Goal: Information Seeking & Learning: Learn about a topic

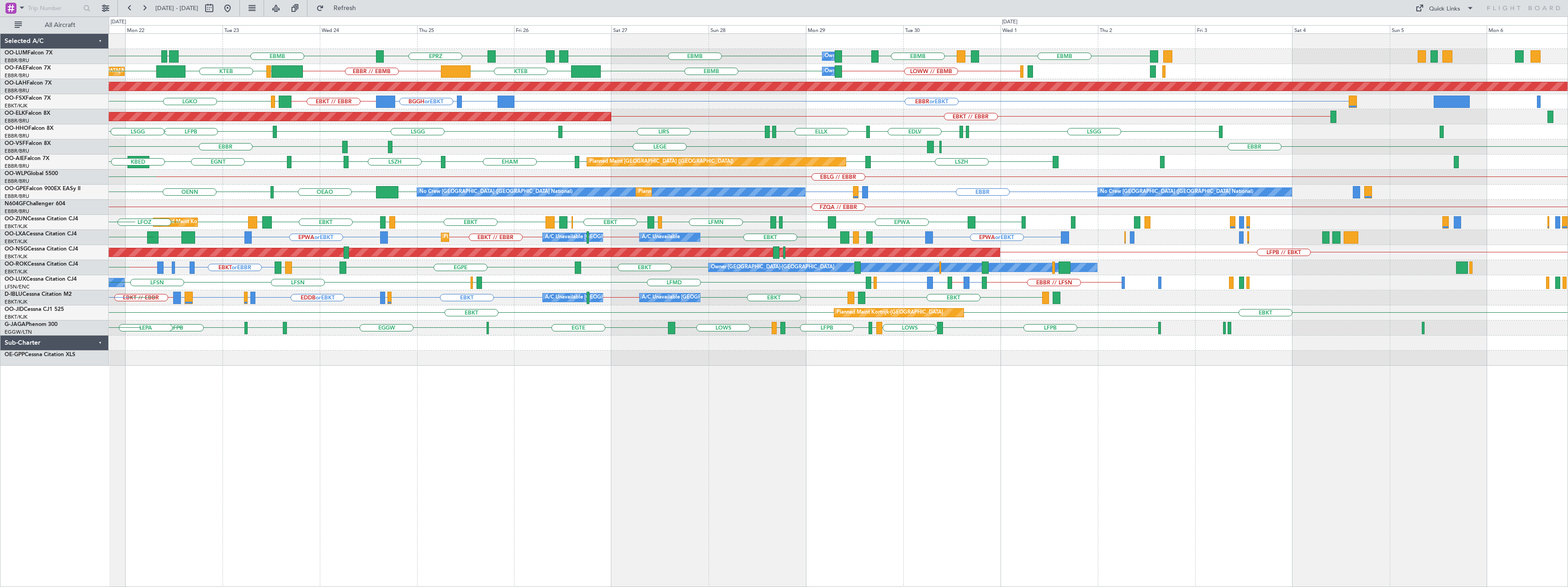
click at [478, 228] on div "EBMB EYSA LKMT EBMB LEMD EBMB LOWW EBMB EBMB [GEOGRAPHIC_DATA] EBMB EPRZ Owner …" at bounding box center [838, 200] width 1459 height 332
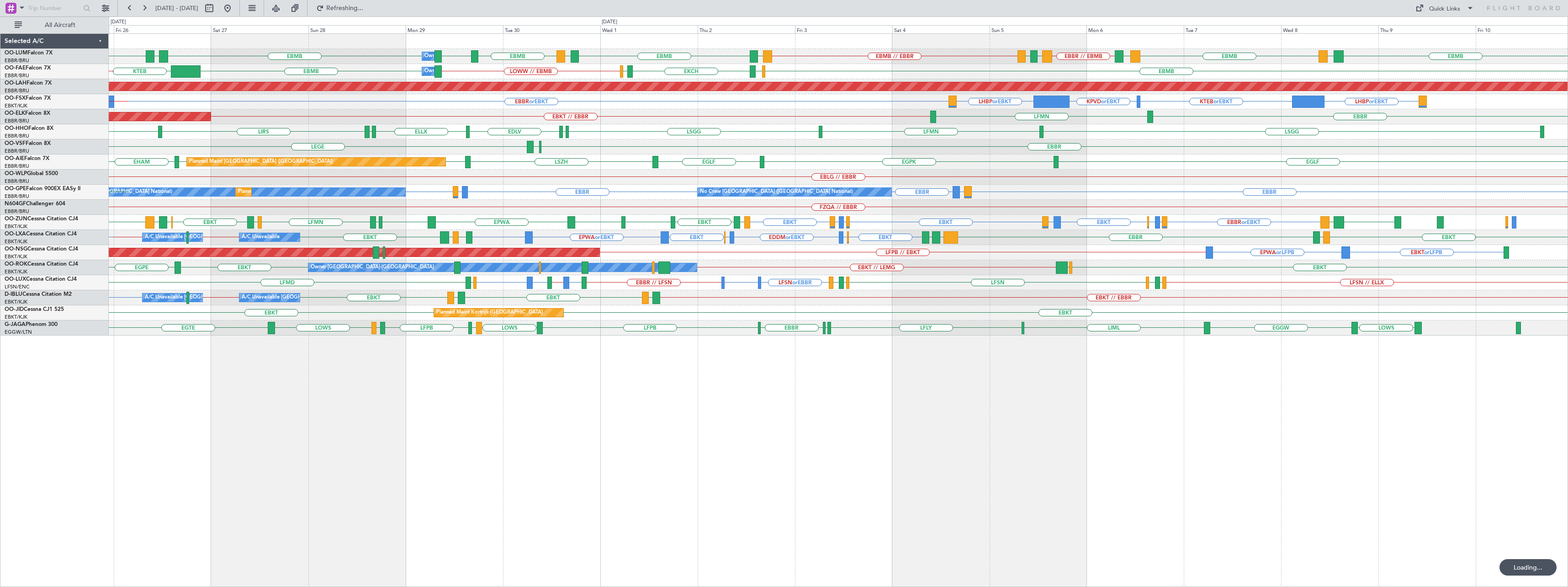
click at [952, 195] on div "No Crew [GEOGRAPHIC_DATA] ([GEOGRAPHIC_DATA] National) Planned Maint [GEOGRAPHI…" at bounding box center [838, 192] width 1459 height 15
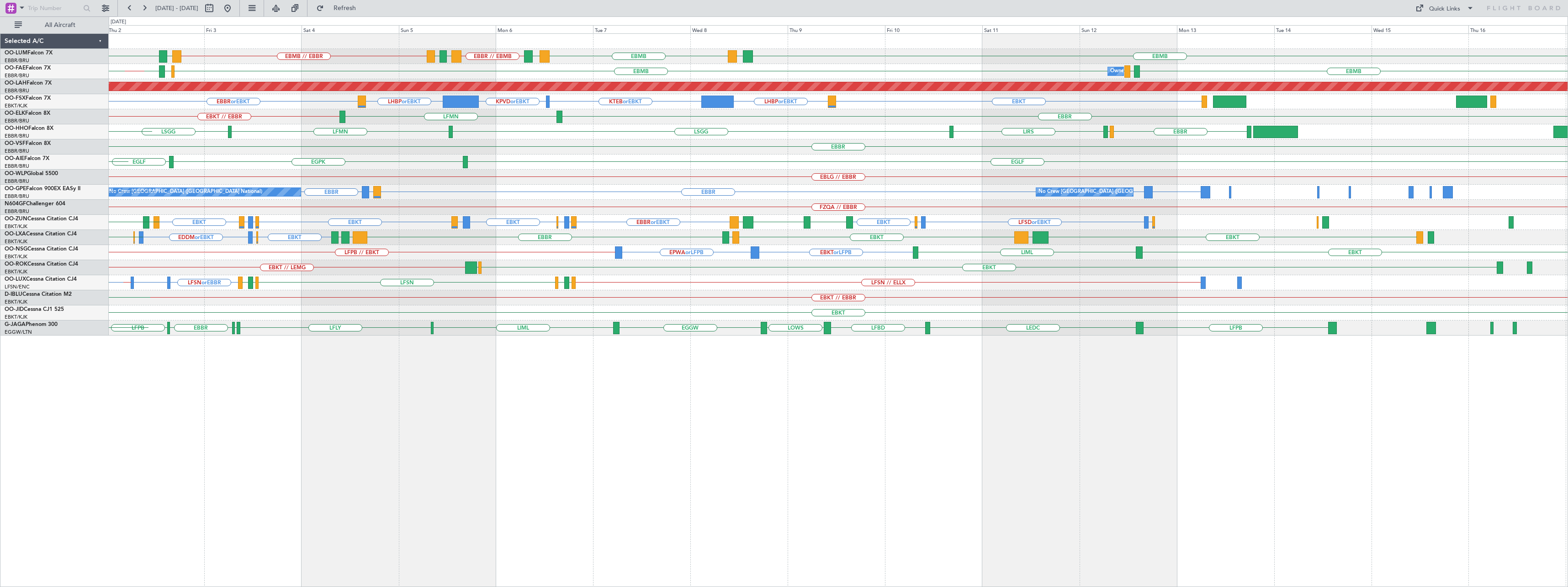
click at [816, 194] on div "EBMB // EBBR [GEOGRAPHIC_DATA] EBMB EBMB LATI EBMB BKPR EBBR // EBMB LRSB [GEOG…" at bounding box center [838, 185] width 1459 height 302
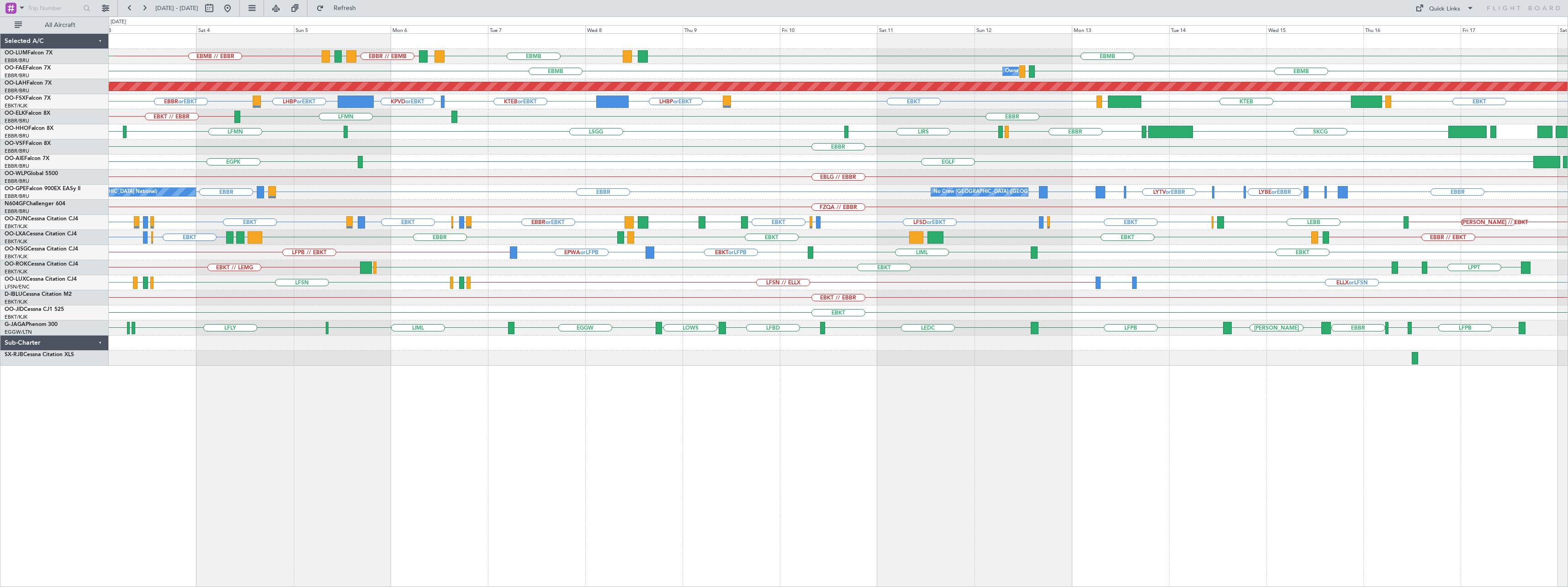
click at [1042, 152] on div "EBBR" at bounding box center [838, 147] width 1459 height 15
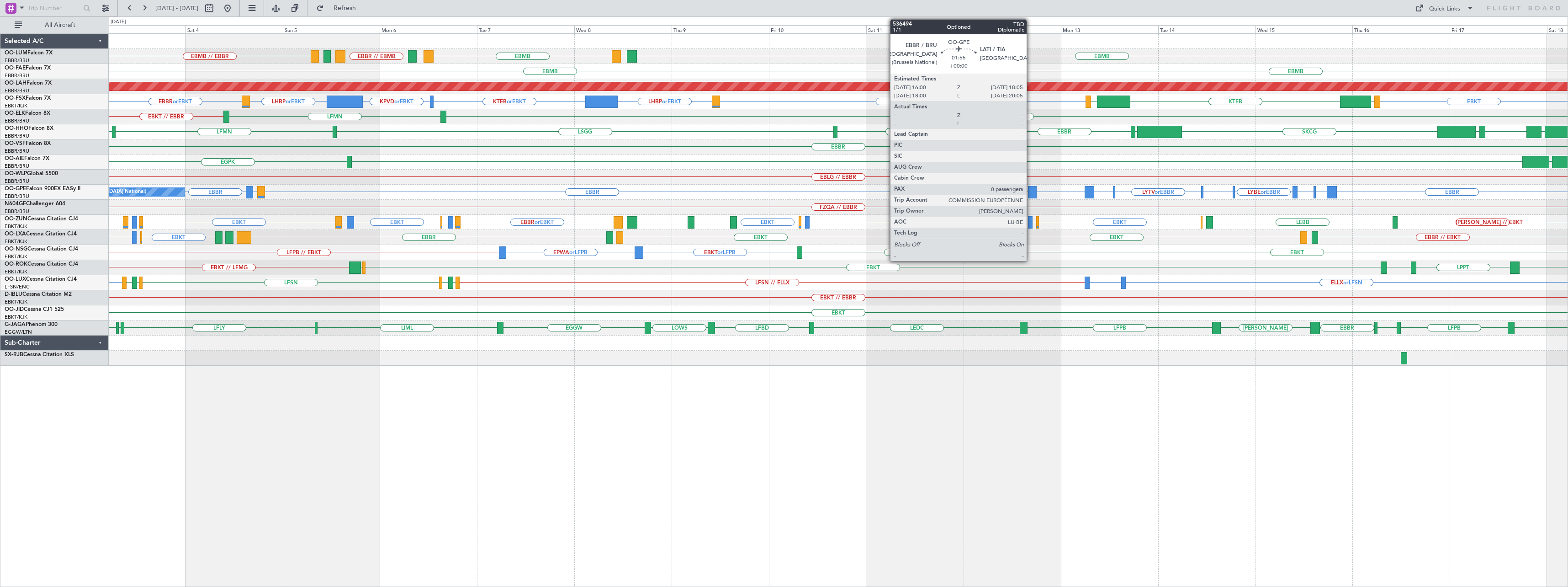
click at [1031, 191] on div at bounding box center [1033, 192] width 9 height 12
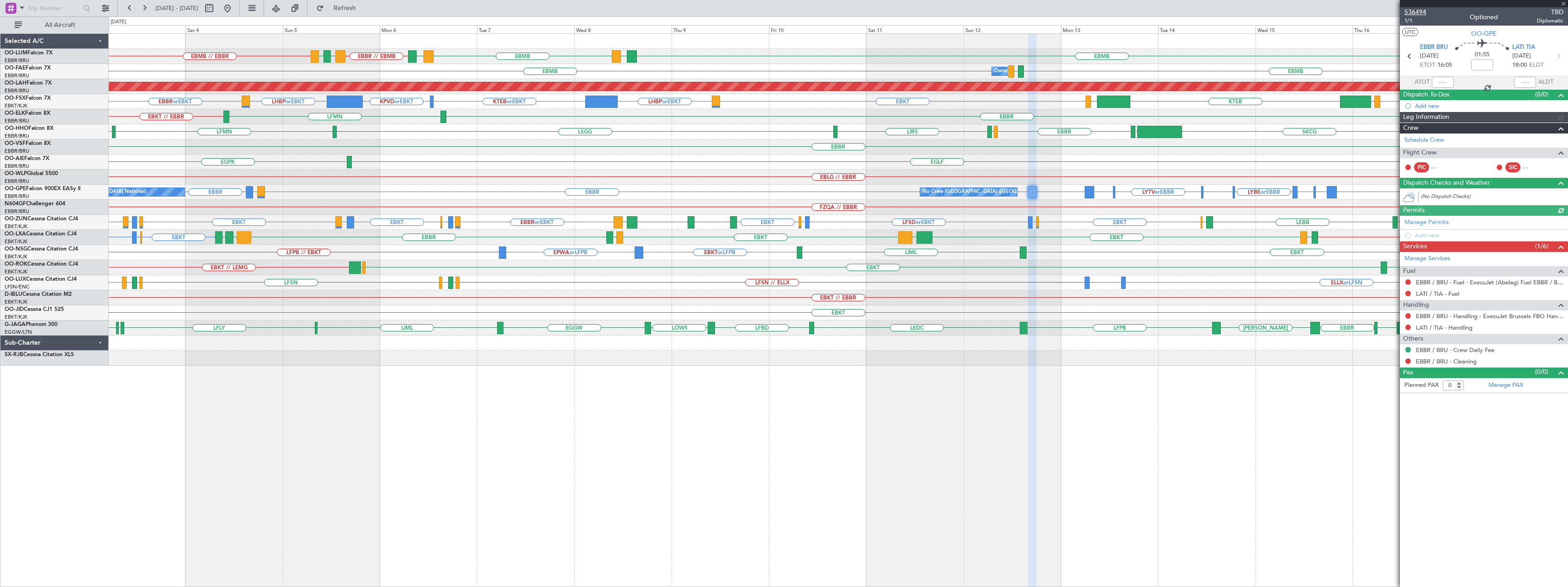
click at [1411, 9] on span "536494" at bounding box center [1416, 12] width 22 height 10
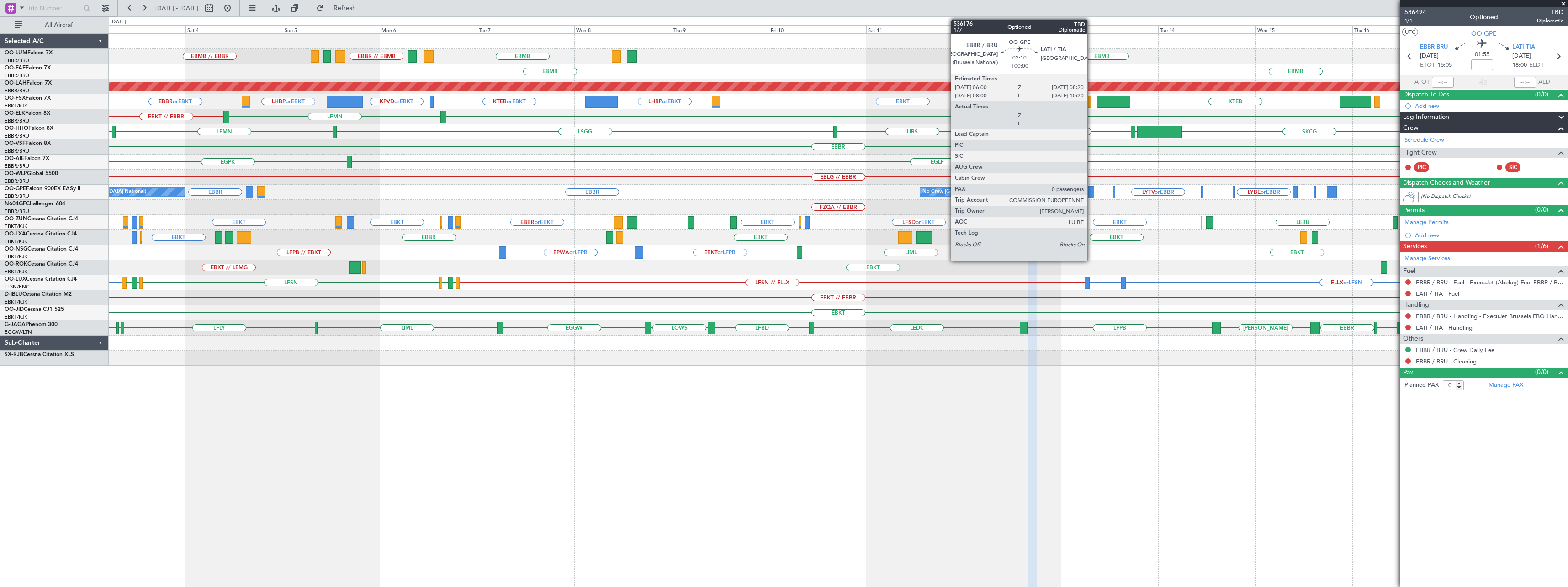
click at [1092, 189] on div at bounding box center [1089, 192] width 10 height 12
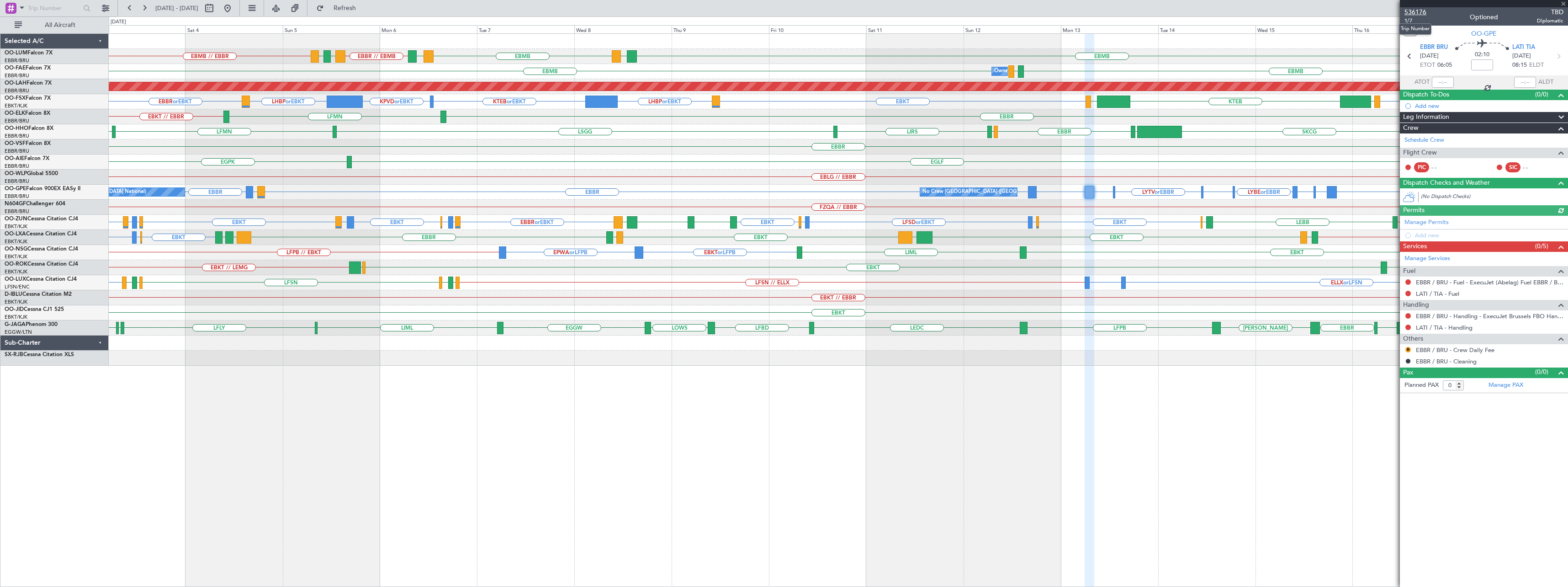
click at [1416, 12] on span "536176" at bounding box center [1416, 12] width 22 height 10
click at [1563, 3] on span at bounding box center [1564, 4] width 9 height 8
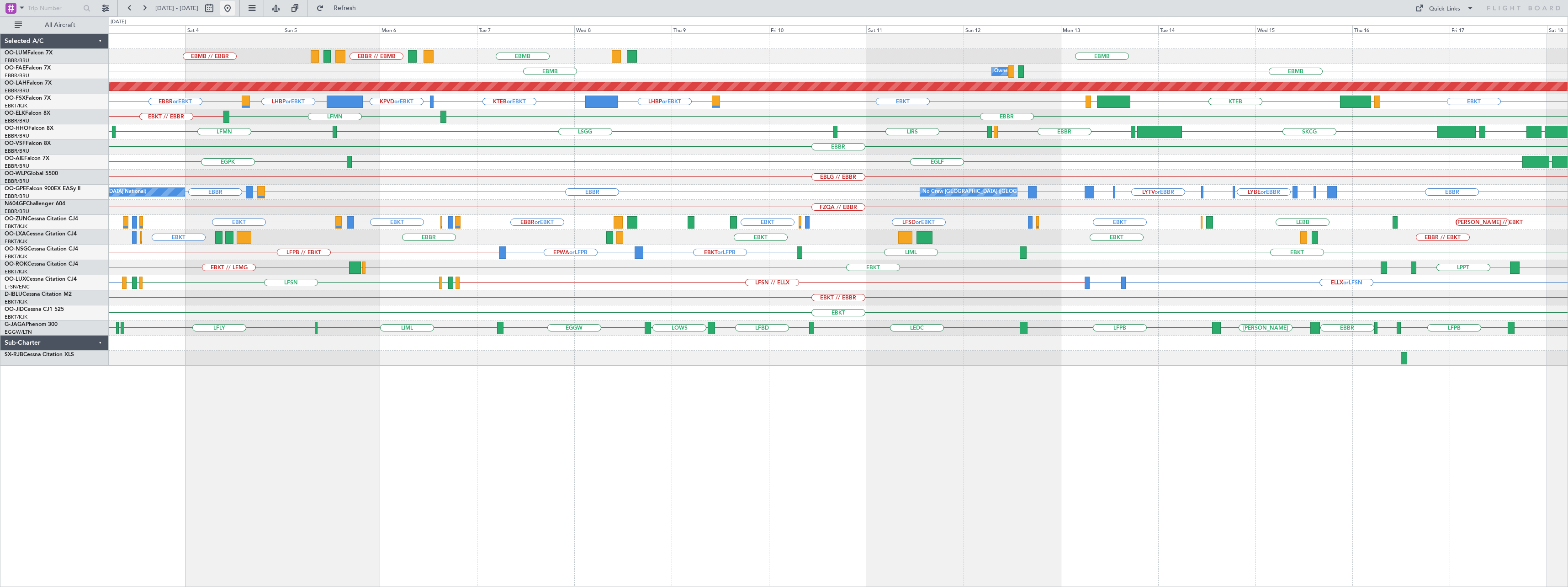
click at [235, 10] on button at bounding box center [227, 8] width 15 height 15
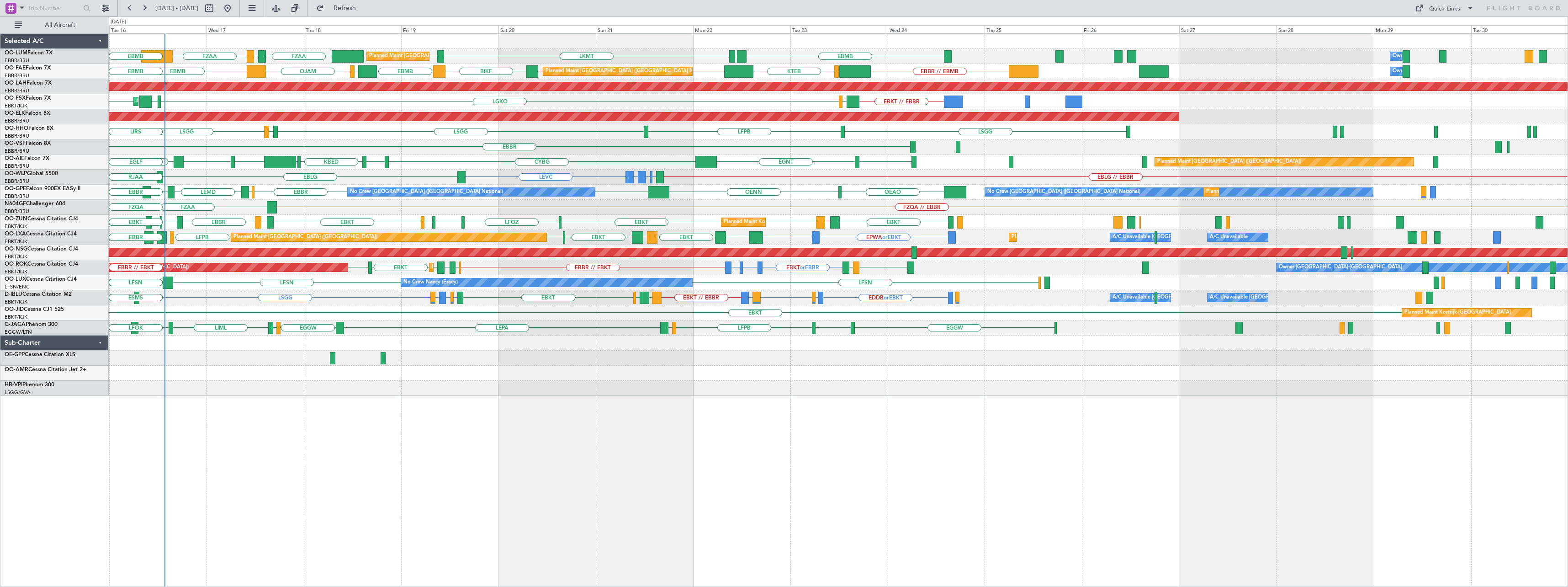
click at [499, 402] on div "EBMB EYSA LKMT EBBR // EBMB EBMB // EBBR FZAA FZOA FZAA EBBR // EBMB Planned Ma…" at bounding box center [838, 310] width 1459 height 554
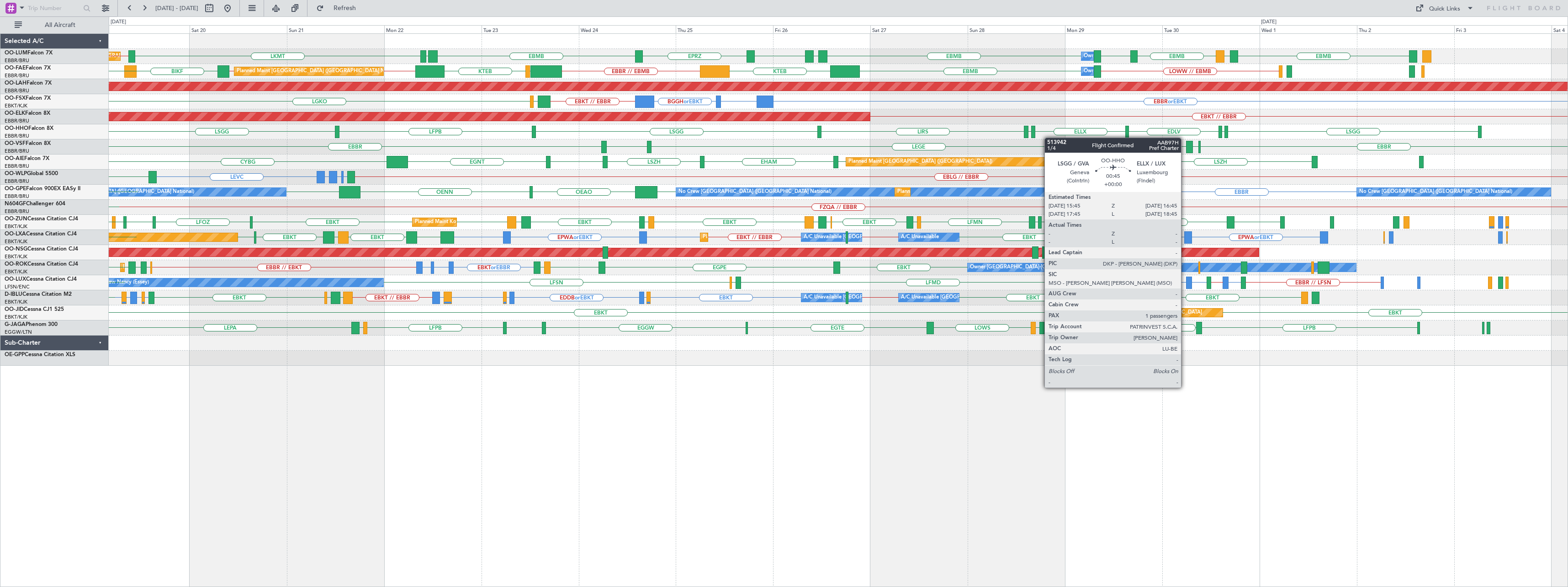
click at [837, 141] on div "EBBR [GEOGRAPHIC_DATA] ELLX LEGE LFMN" at bounding box center [838, 147] width 1459 height 15
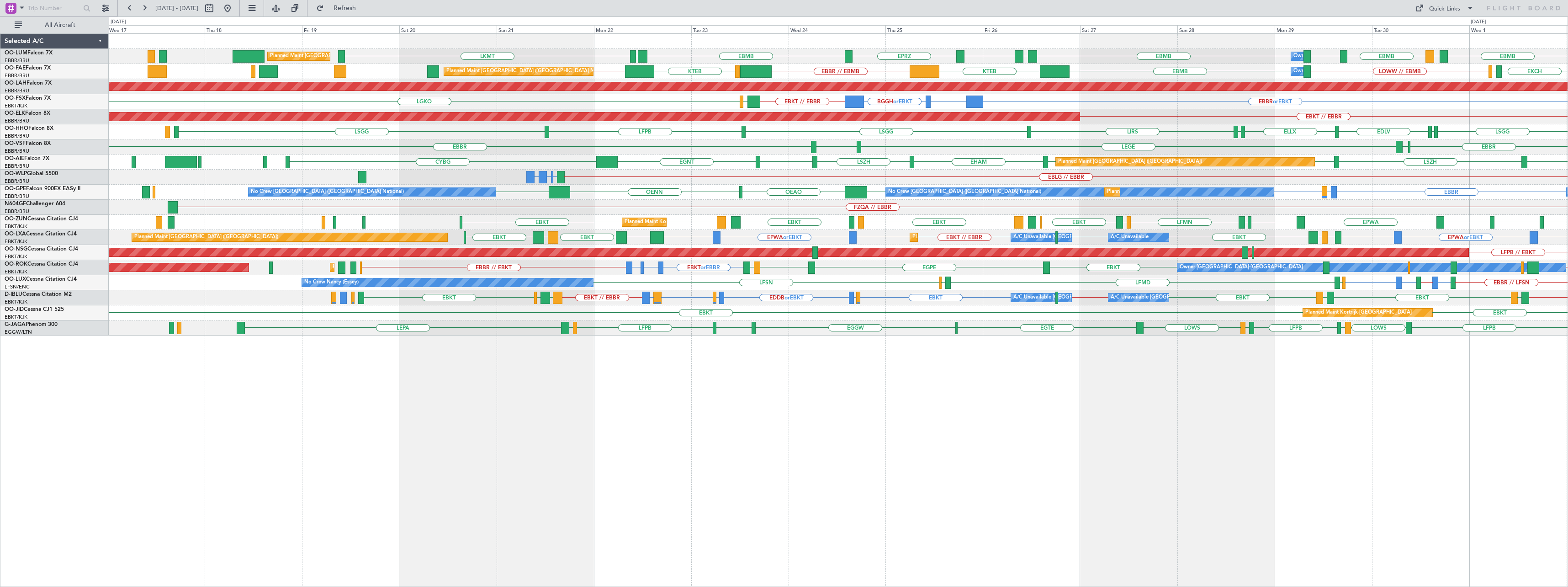
click at [709, 192] on div "EBMB LEMD EBMB LOWW EBMB EBMB [GEOGRAPHIC_DATA] EBMB EPRZ EBMB EYSA LKMT Owner …" at bounding box center [838, 185] width 1459 height 302
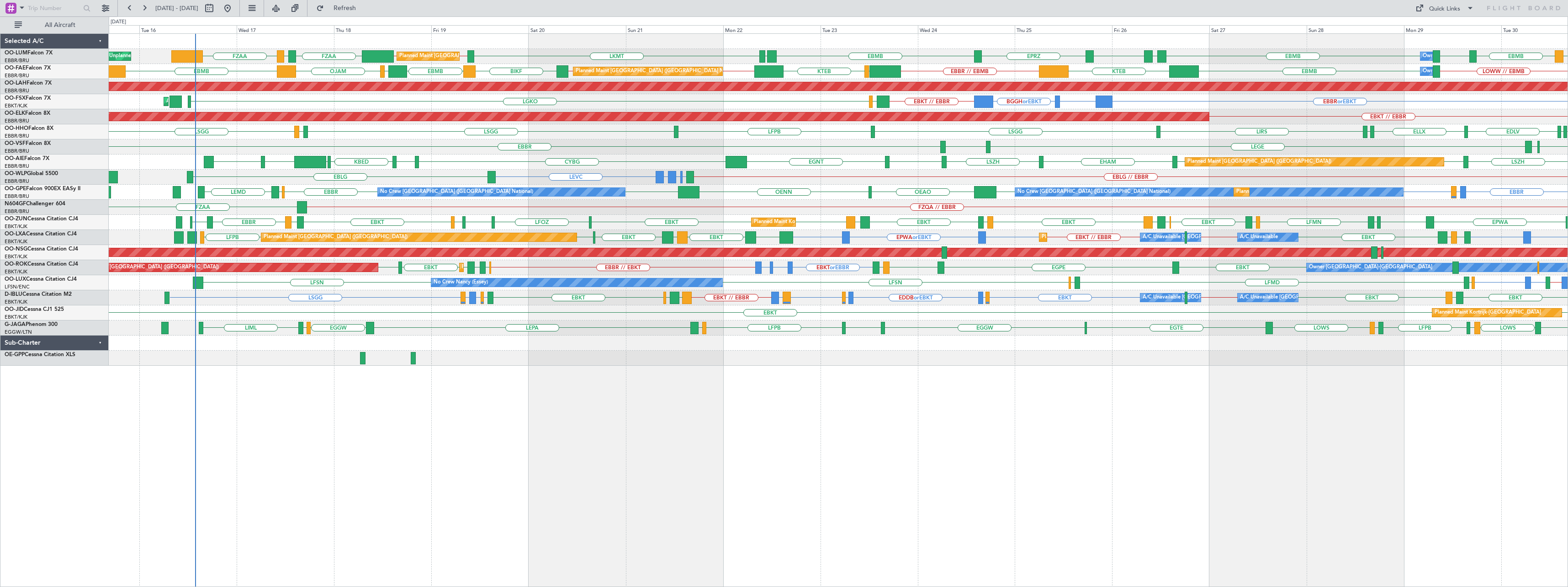
click at [709, 190] on div "Owner Melsbroek Air Base Planned Maint [GEOGRAPHIC_DATA] ([GEOGRAPHIC_DATA]) FZ…" at bounding box center [838, 200] width 1459 height 332
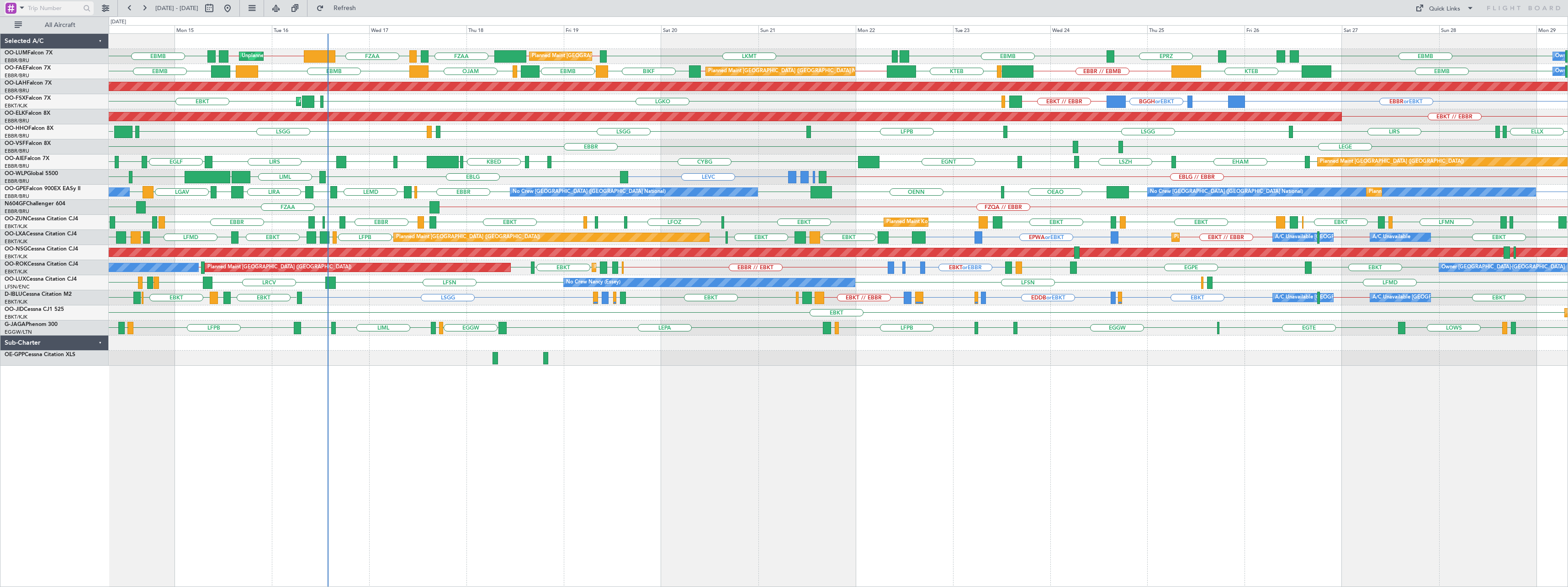
click at [22, 8] on span at bounding box center [22, 8] width 11 height 12
click at [35, 77] on span "Airport" at bounding box center [31, 73] width 20 height 9
click at [58, 7] on input "text" at bounding box center [54, 8] width 53 height 14
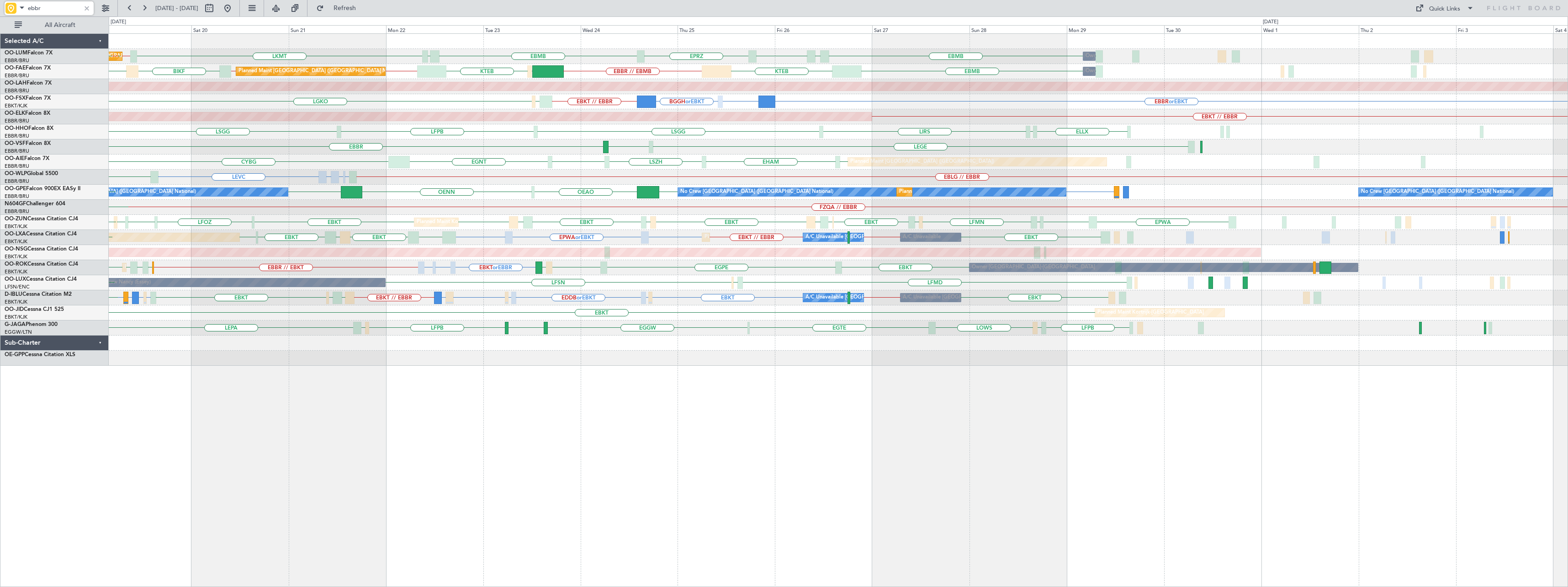
click at [379, 210] on div "EBMB EBMB [GEOGRAPHIC_DATA] EBMB EPRZ EBMB EYSA LKMT EBBR // EBMB Planned Maint…" at bounding box center [838, 200] width 1459 height 332
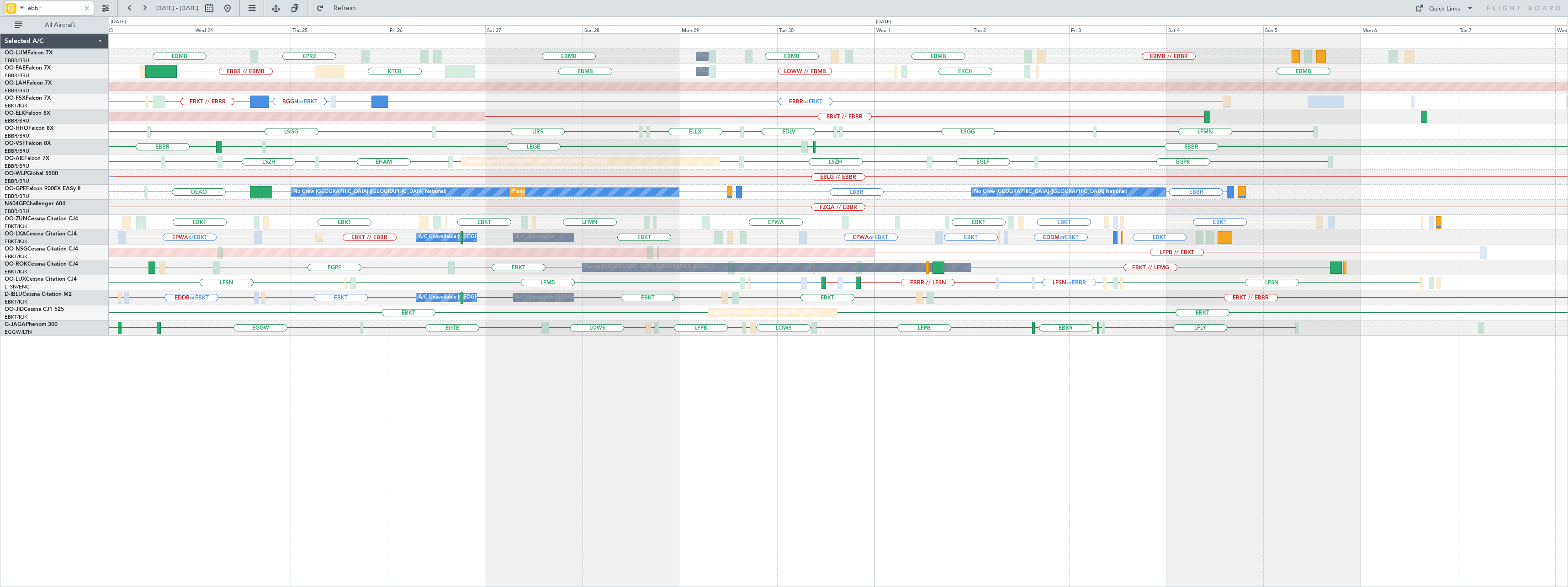
click at [472, 124] on div "LFMN [GEOGRAPHIC_DATA] ELLX EDLV ELLX [GEOGRAPHIC_DATA] LIRS [GEOGRAPHIC_DATA] …" at bounding box center [838, 131] width 1459 height 15
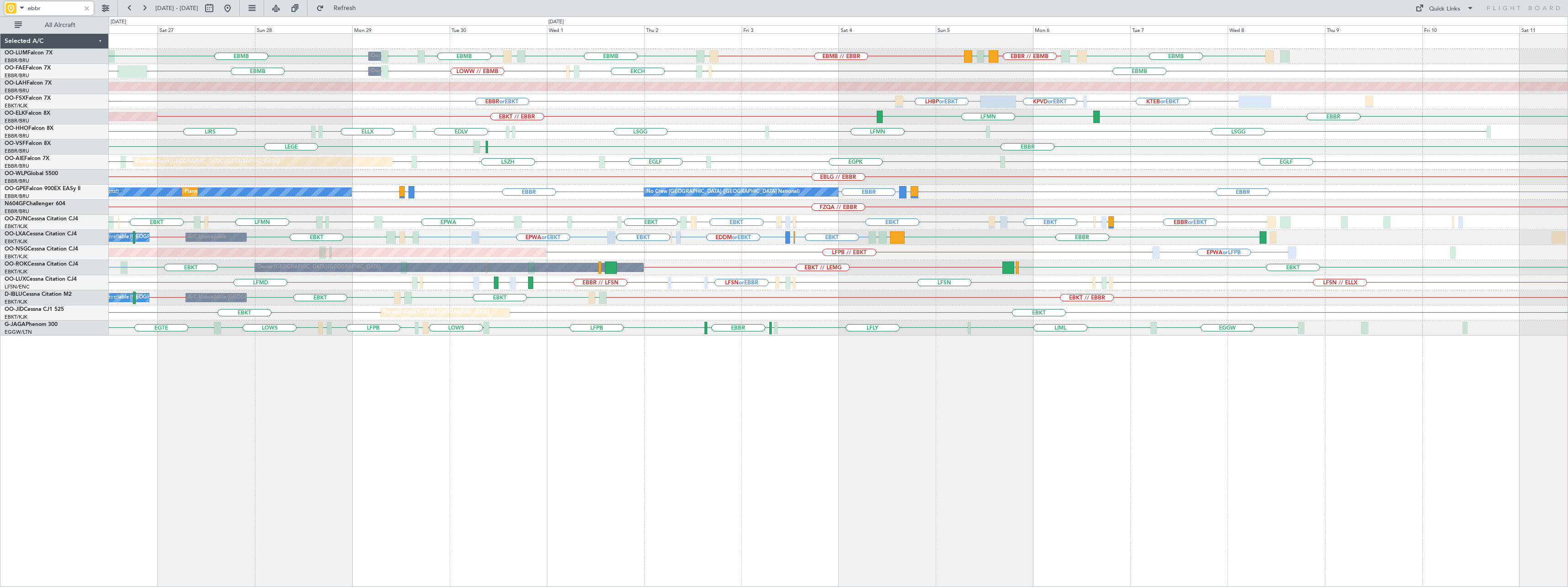
click at [686, 149] on div "Owner Melsbroek Air Base EBMB // EBBR [GEOGRAPHIC_DATA] EBMB LEMD EBMB LOWW EBM…" at bounding box center [838, 185] width 1459 height 302
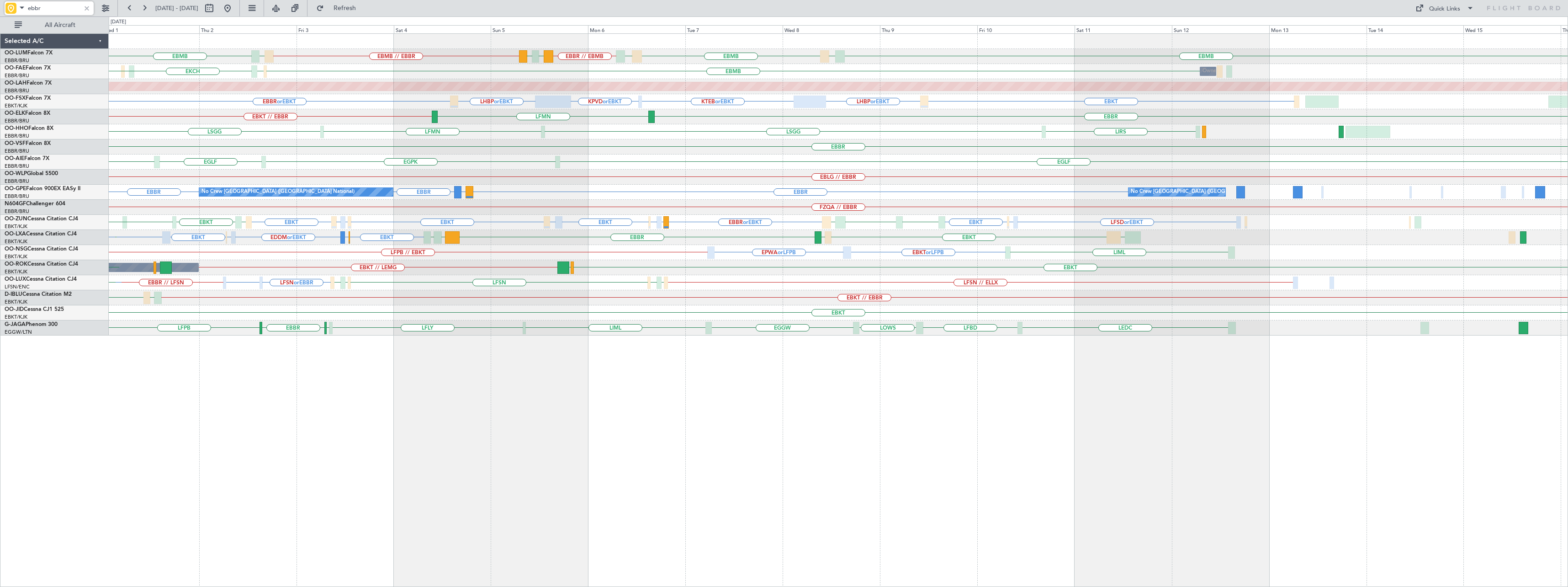
click at [578, 167] on div "EGPK [GEOGRAPHIC_DATA] [GEOGRAPHIC_DATA] [GEOGRAPHIC_DATA] [GEOGRAPHIC_DATA] Pl…" at bounding box center [838, 161] width 1459 height 15
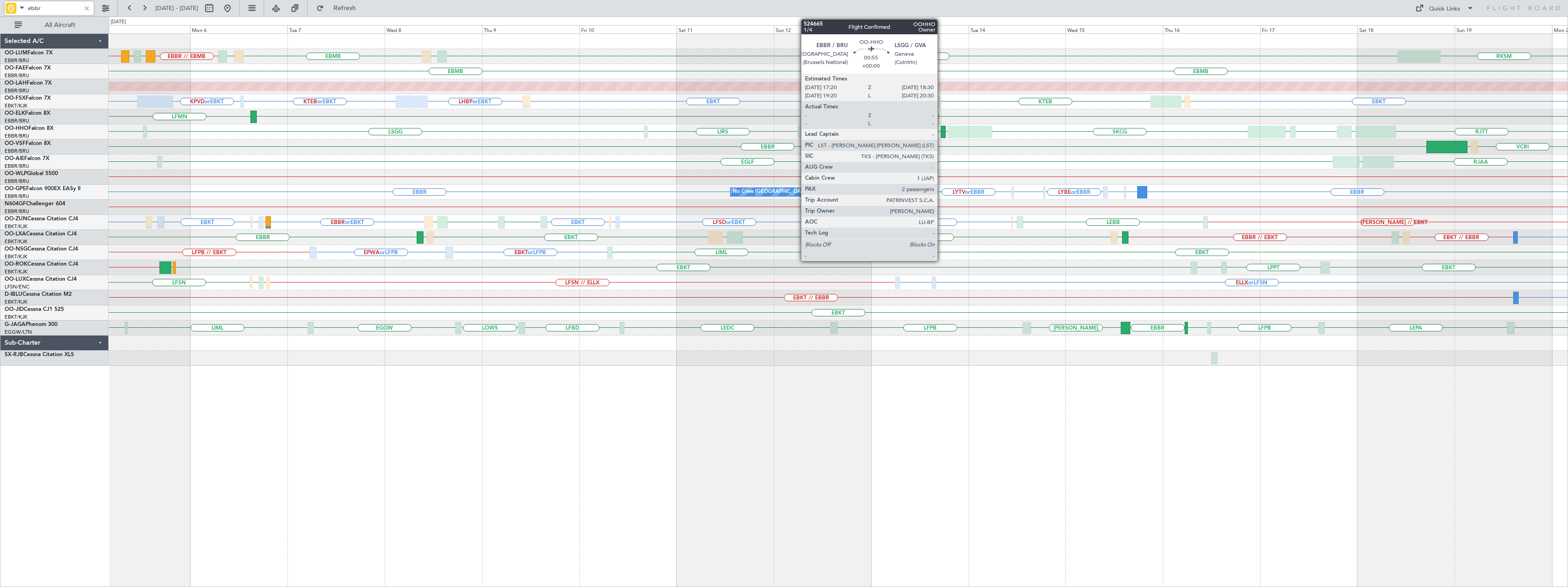
click at [941, 130] on div at bounding box center [943, 132] width 5 height 12
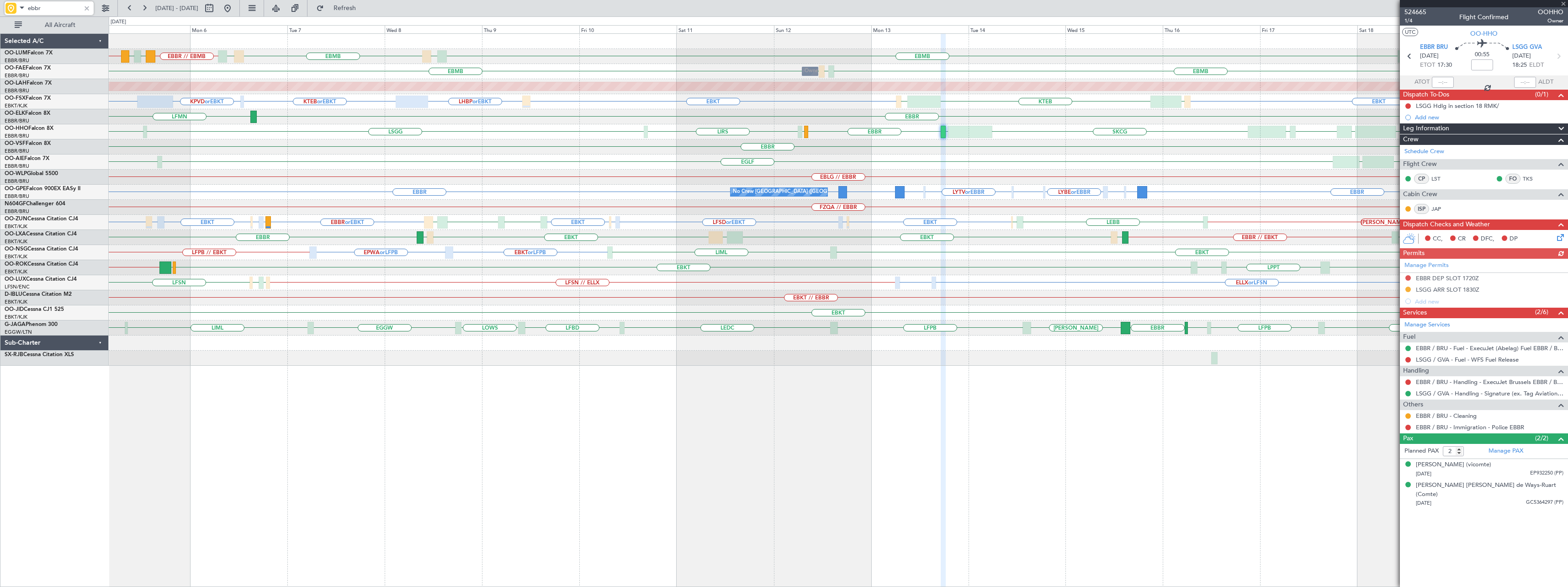
type input "ebbr"
click at [1564, 3] on div at bounding box center [1484, 3] width 168 height 7
click at [1565, 3] on span at bounding box center [1564, 4] width 9 height 8
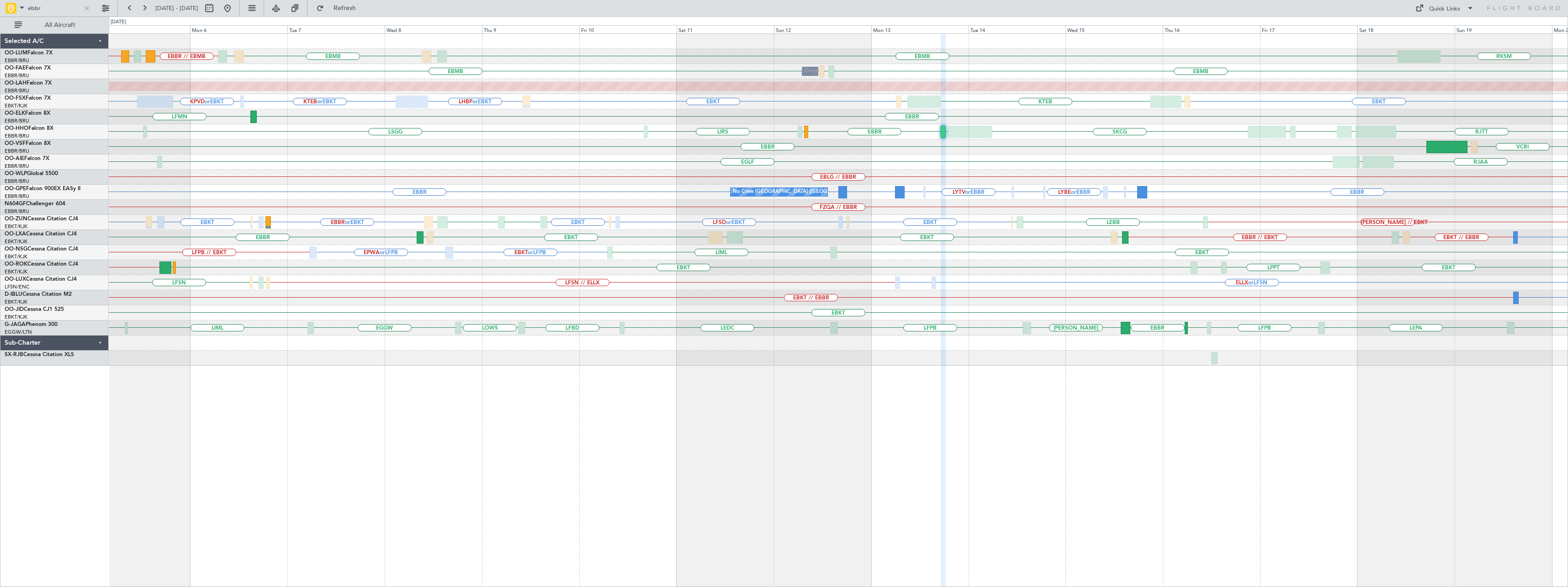
type input "0"
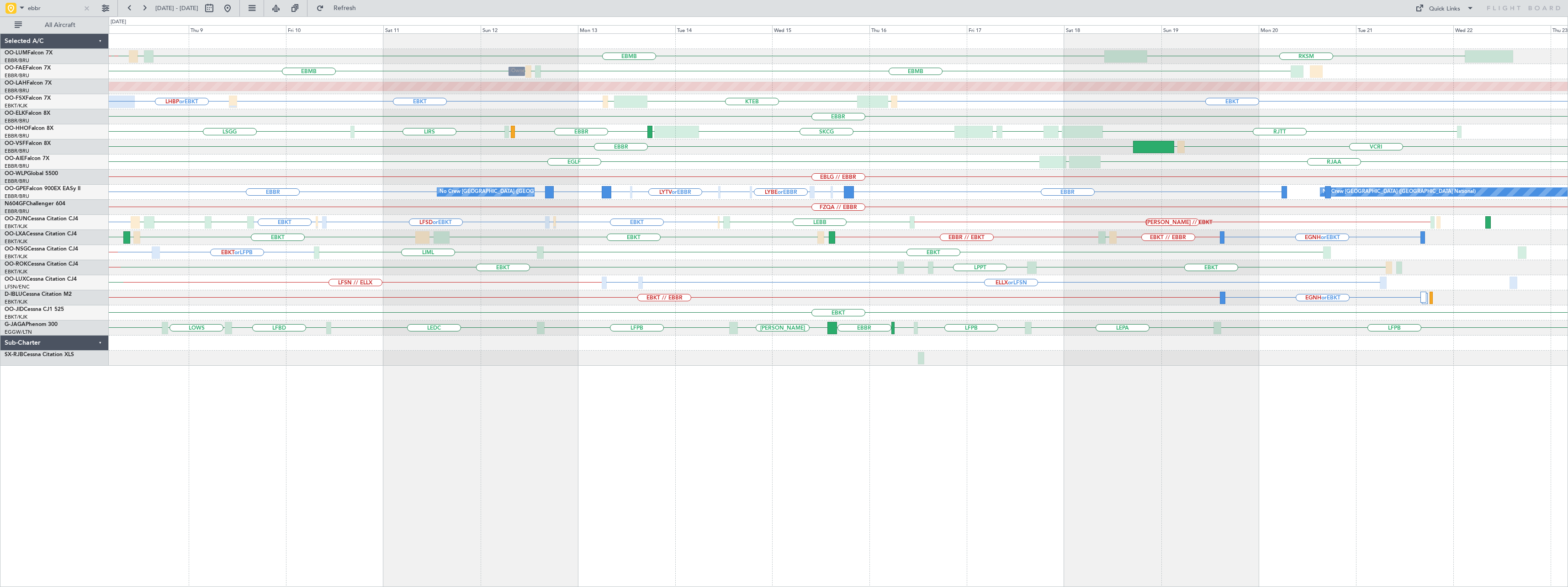
click at [841, 164] on div "EBMB EBMB LATI RKSM BKPR EBBR // EBMB LRSB [GEOGRAPHIC_DATA] EBMB // EBBR EBMB …" at bounding box center [838, 200] width 1459 height 332
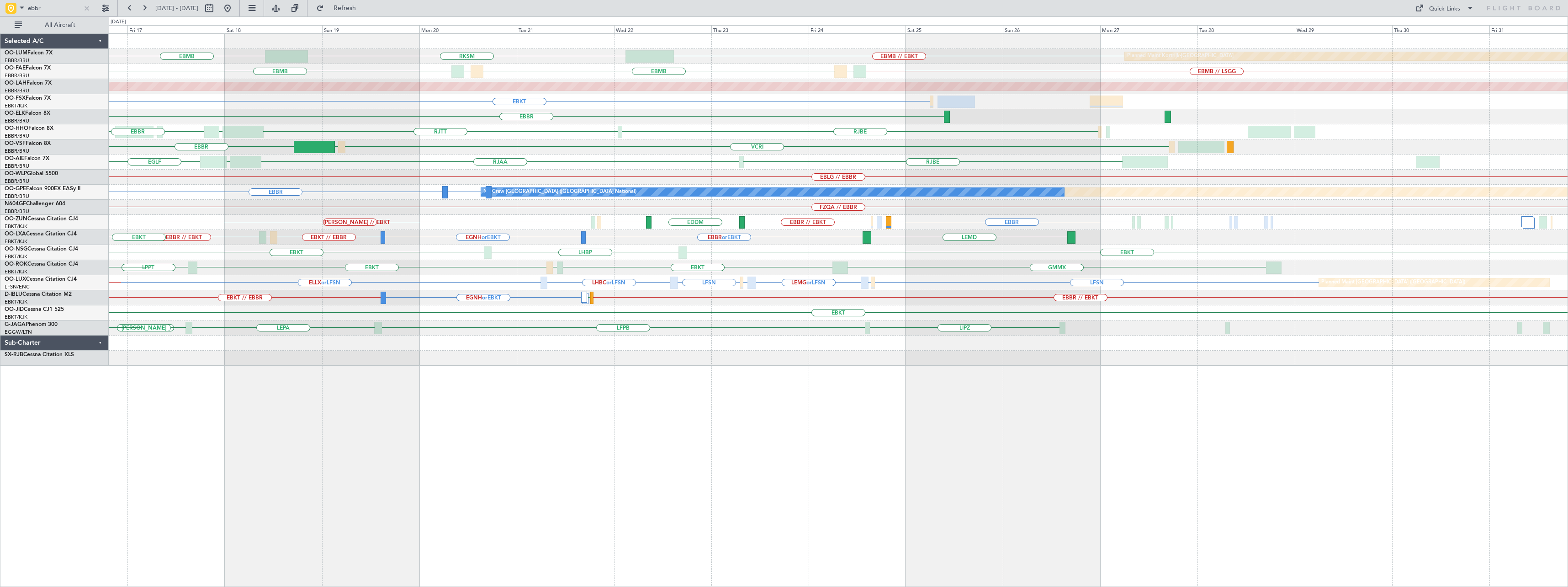
click at [544, 156] on div "EBMB EBMB // EBKT RKSM Planned Maint [GEOGRAPHIC_DATA]-[GEOGRAPHIC_DATA] EBMB E…" at bounding box center [838, 200] width 1459 height 332
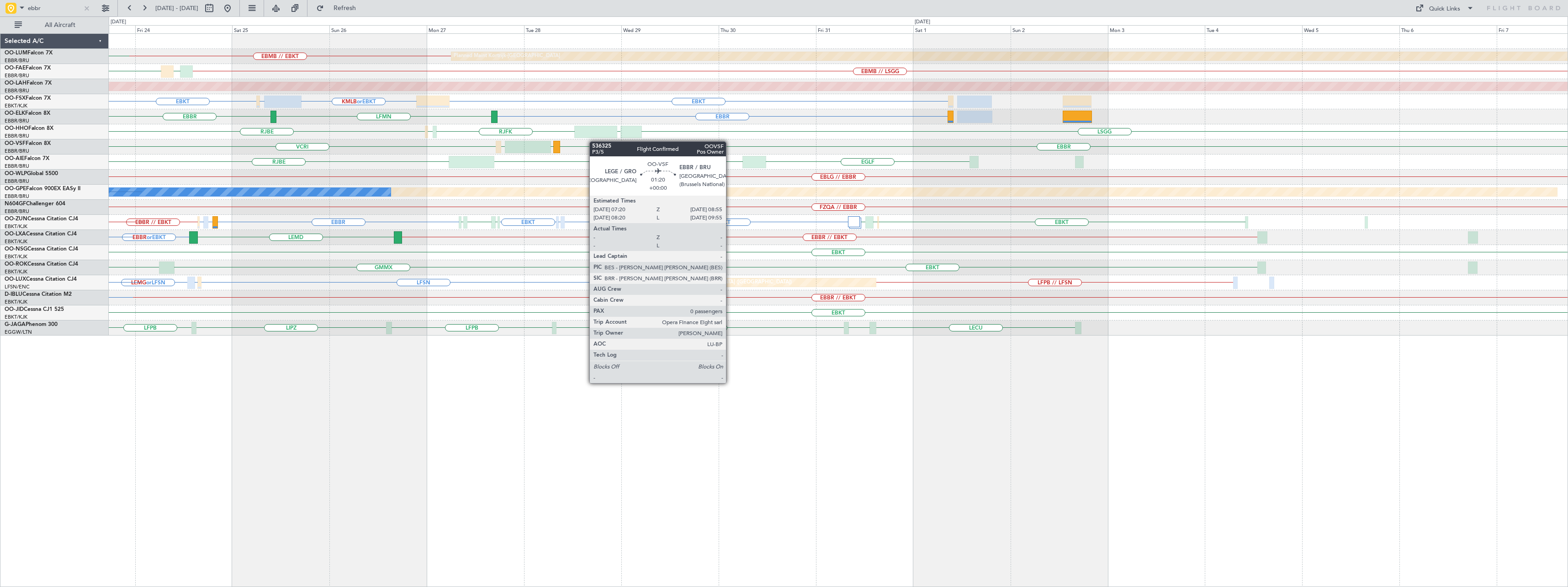
click at [494, 151] on div "EBMB // EBKT Planned Maint [GEOGRAPHIC_DATA]-[GEOGRAPHIC_DATA] RKSM EBMB EBMB /…" at bounding box center [838, 185] width 1459 height 302
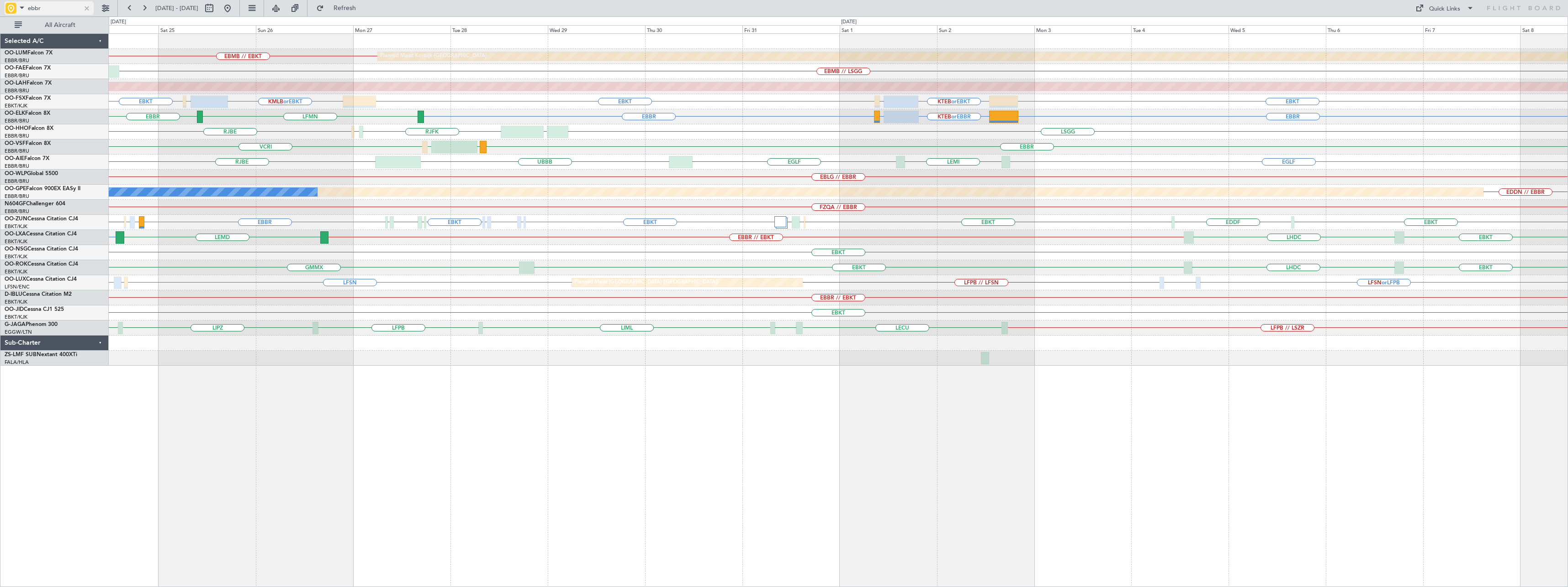
click at [87, 8] on div at bounding box center [87, 8] width 10 height 10
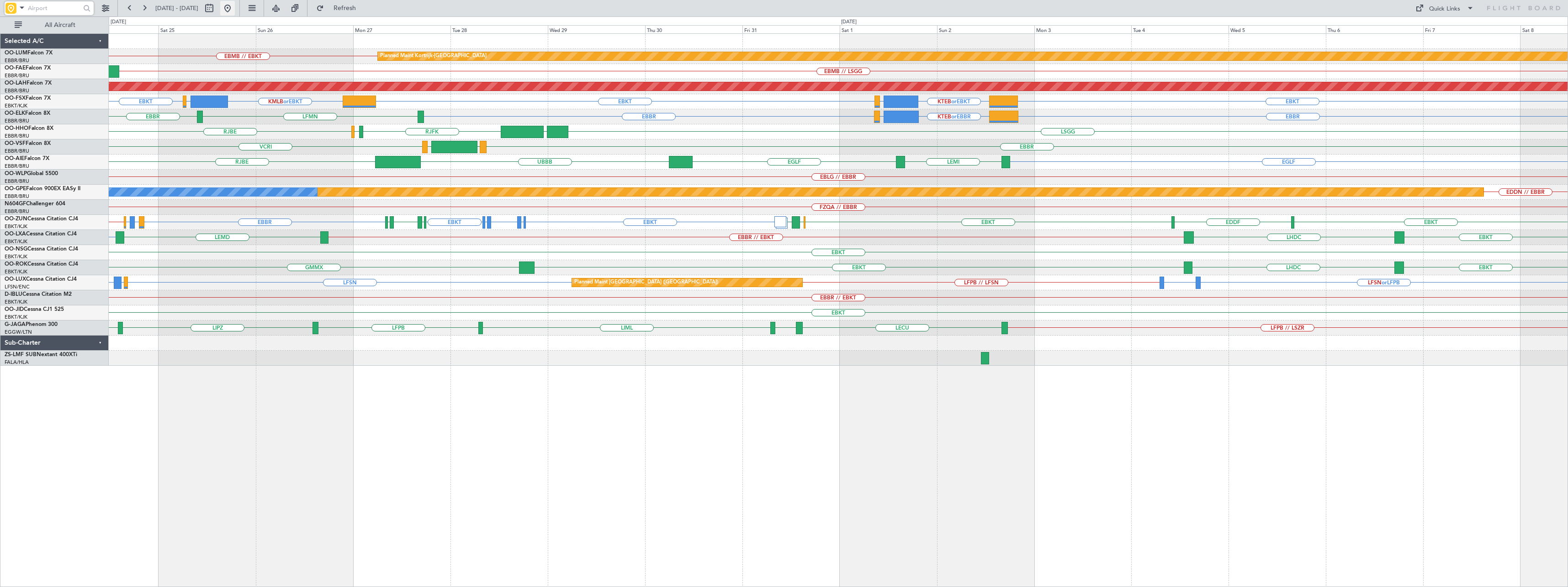
click at [235, 10] on button at bounding box center [227, 8] width 15 height 15
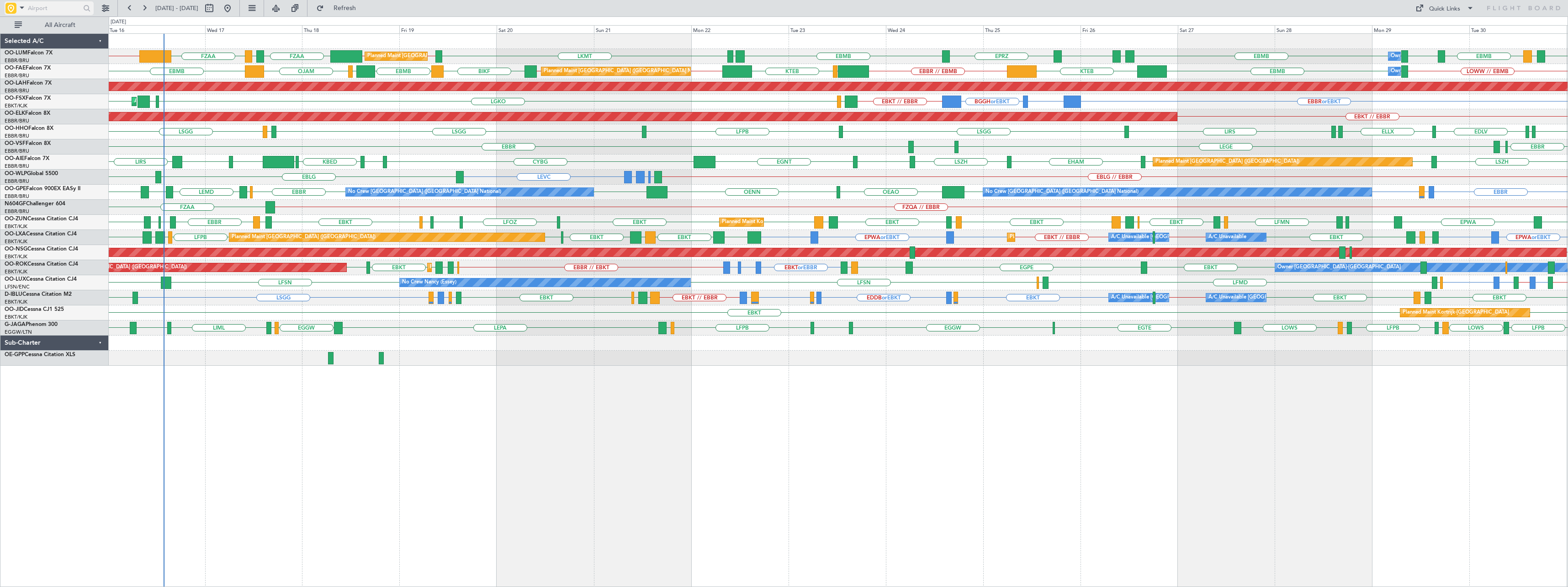
click at [24, 8] on span at bounding box center [22, 8] width 11 height 12
click at [32, 38] on span "Trip Account" at bounding box center [38, 40] width 34 height 9
click at [48, 6] on input "text" at bounding box center [54, 8] width 53 height 14
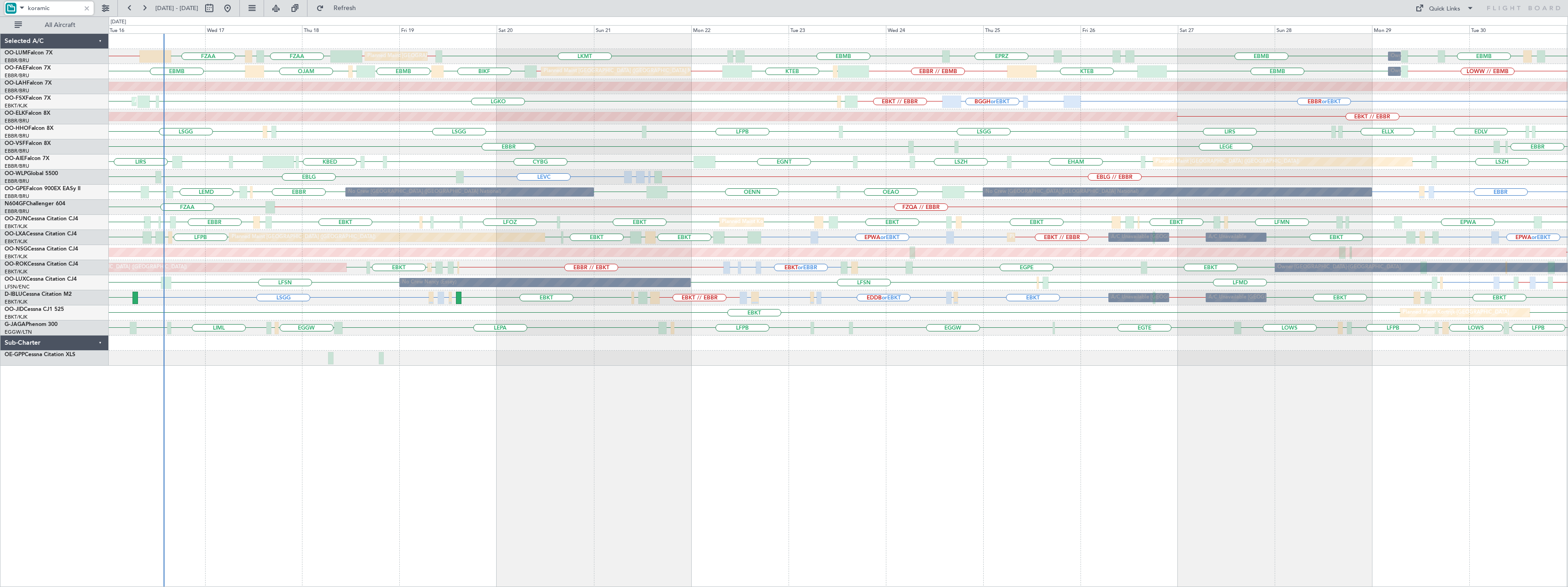
type input "koramic"
